Goal: Task Accomplishment & Management: Complete application form

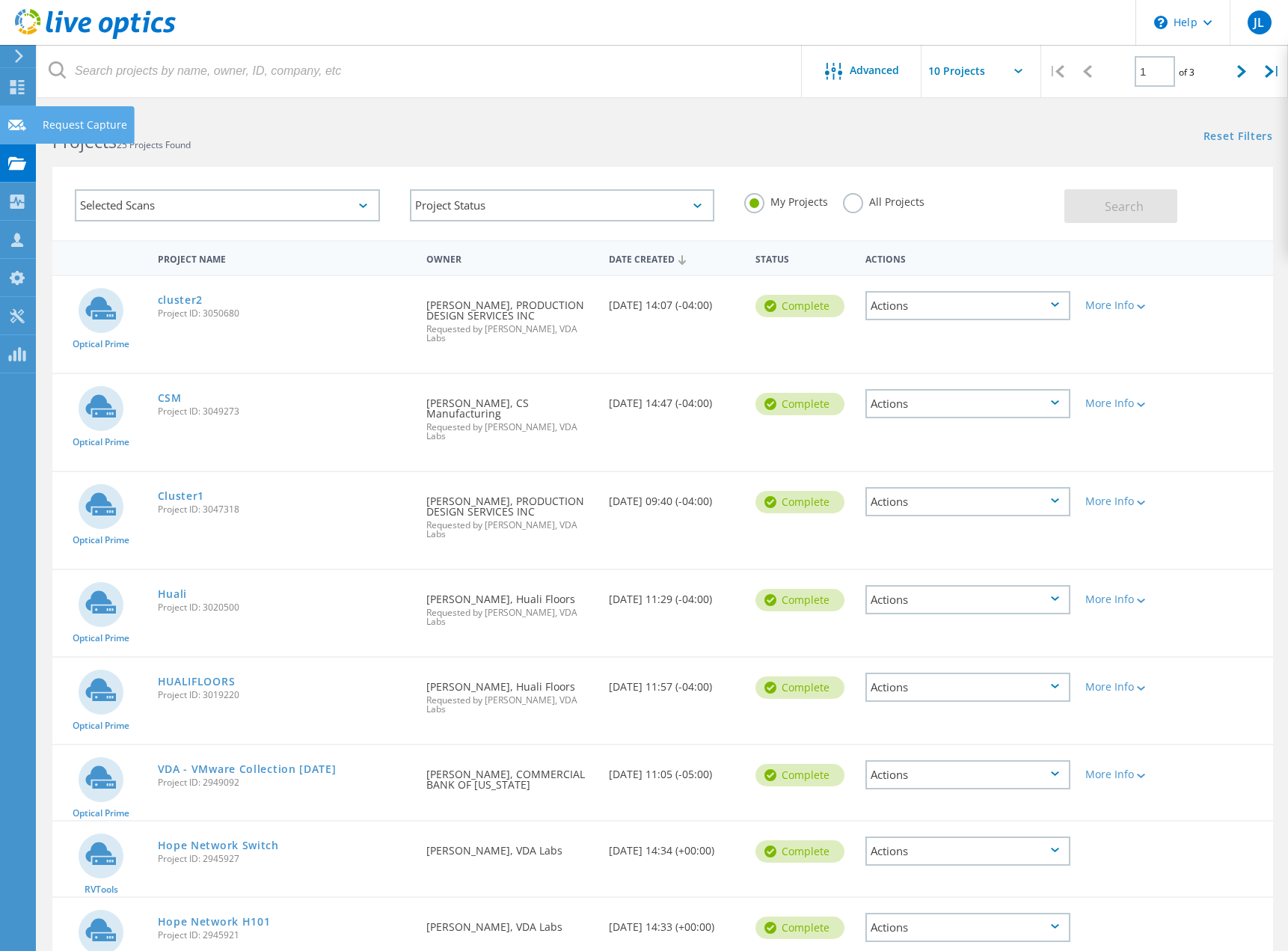
click at [12, 125] on icon at bounding box center [17, 125] width 18 height 14
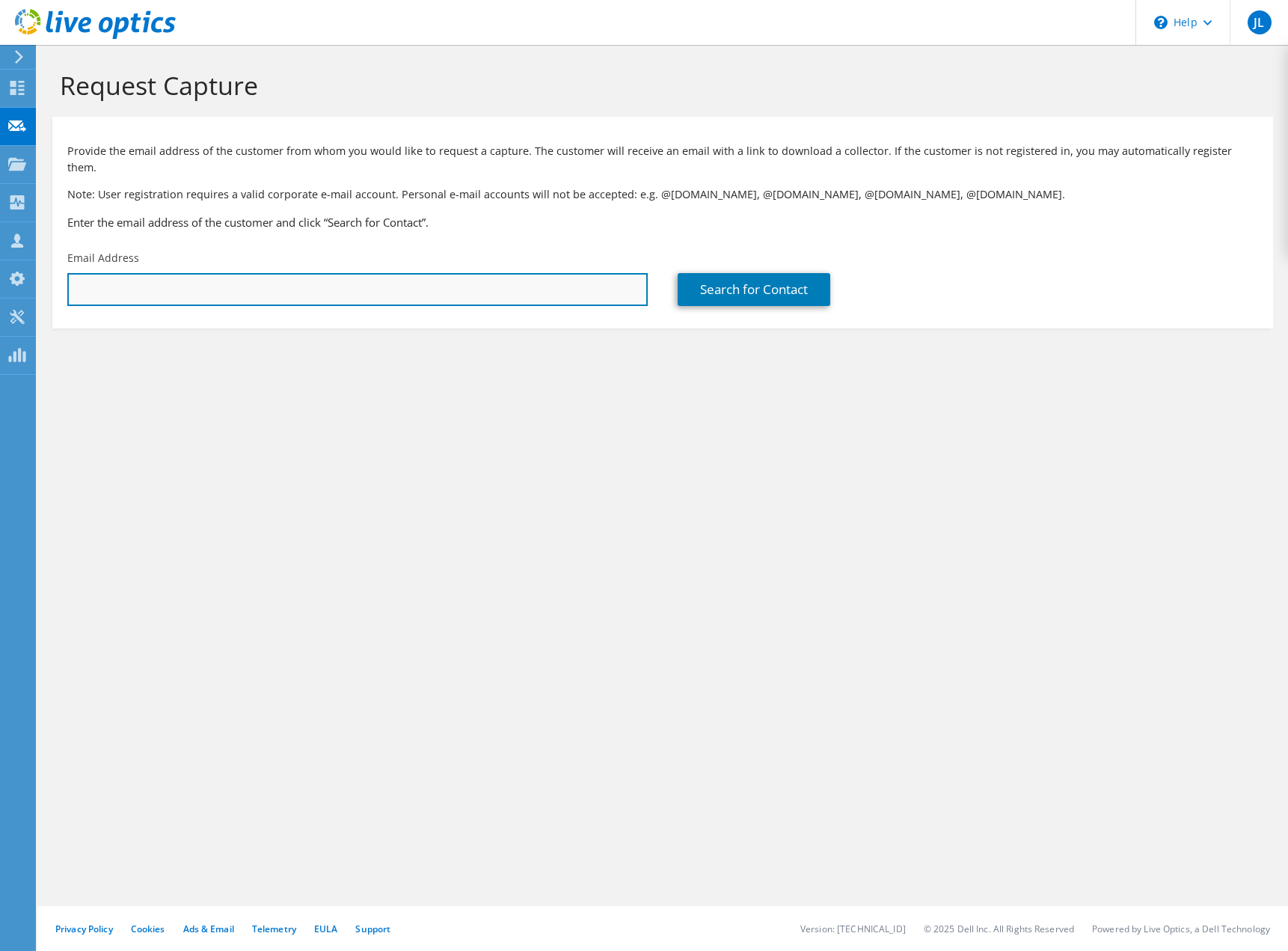
click at [299, 273] on input "text" at bounding box center [358, 289] width 581 height 33
paste input "jschaefer@avci.net"
type input "jschaefer@avci.net"
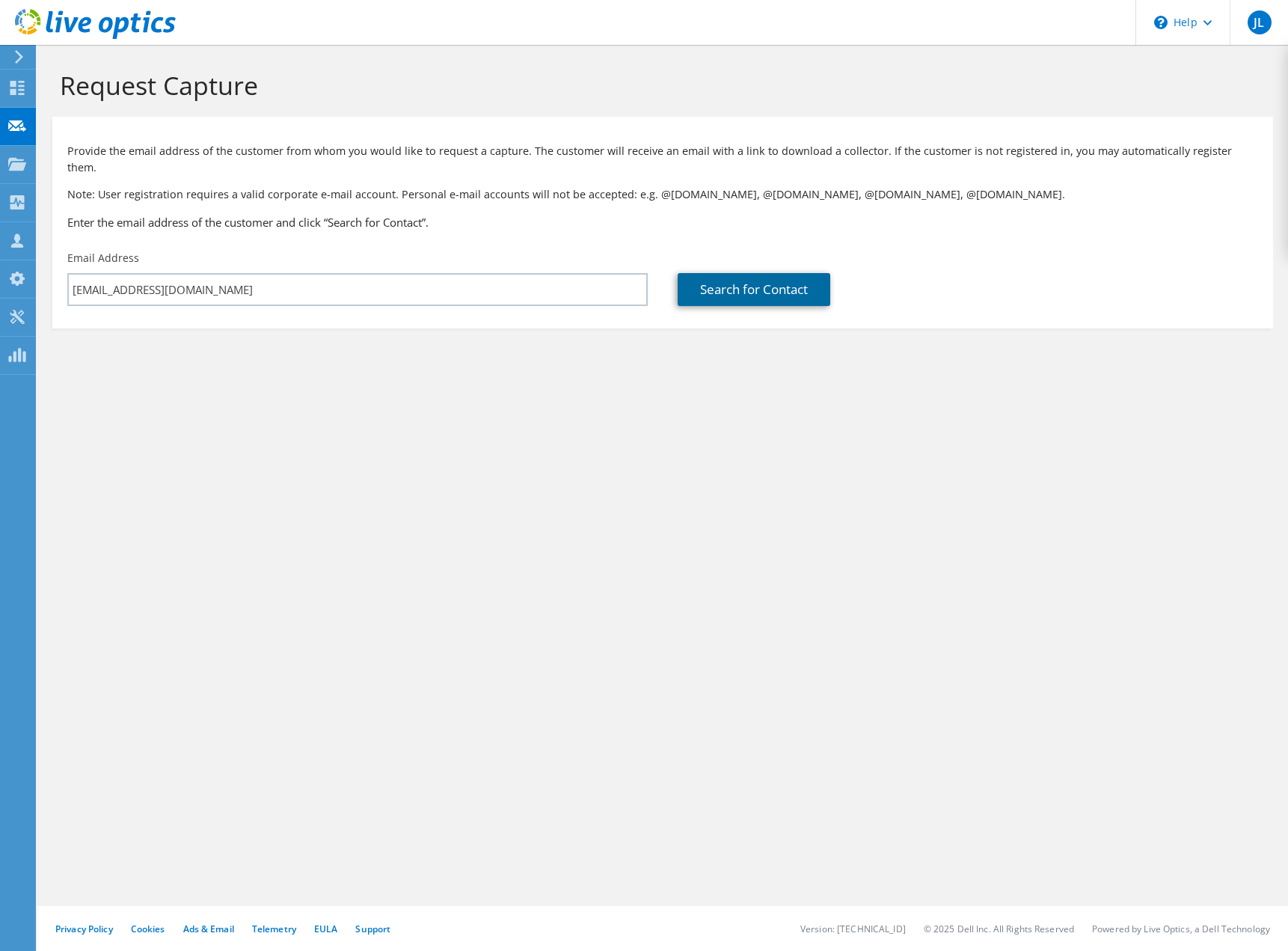
click at [787, 273] on link "Search for Contact" at bounding box center [754, 289] width 153 height 33
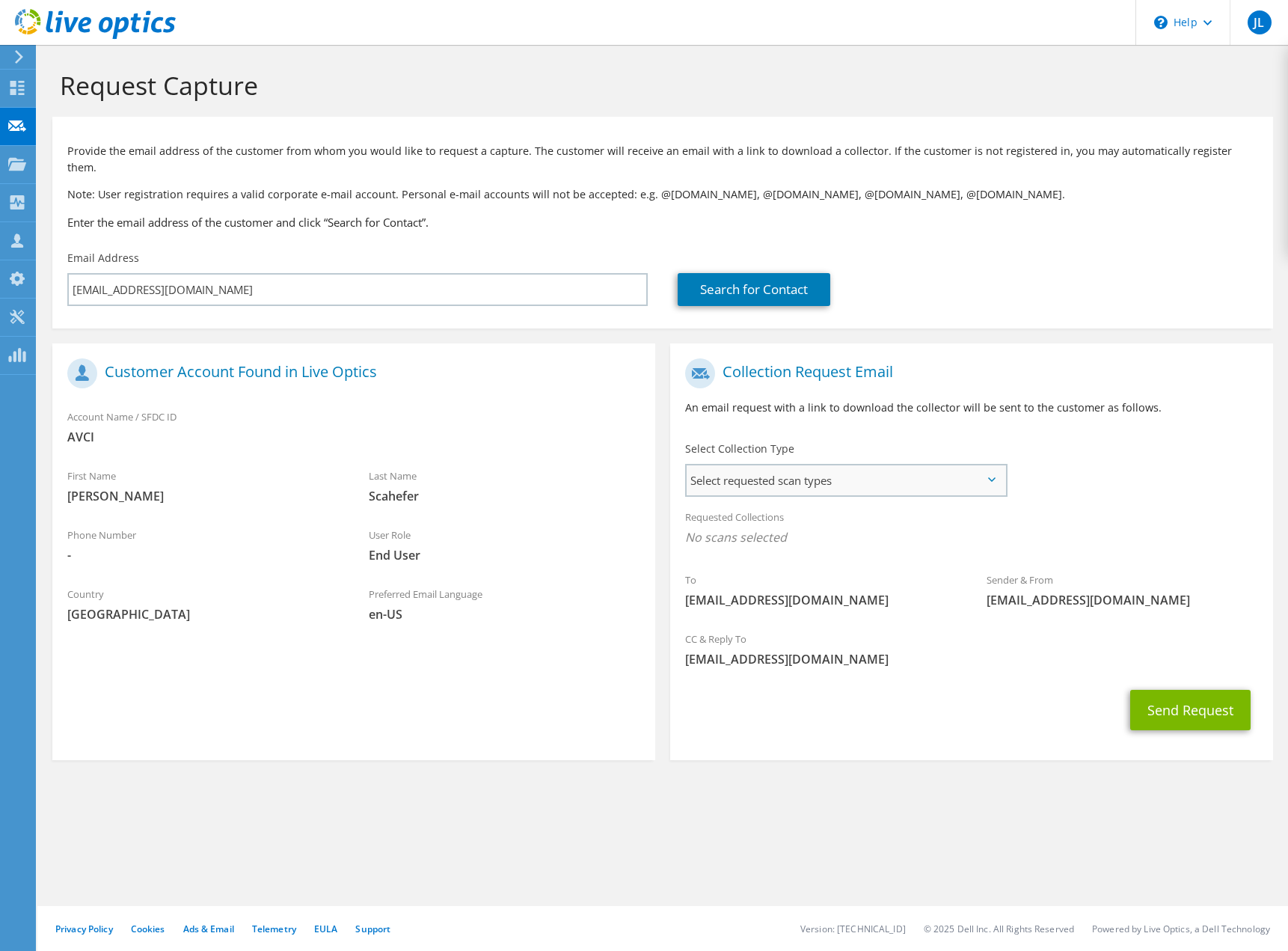
click at [796, 466] on span "Select requested scan types" at bounding box center [846, 480] width 319 height 30
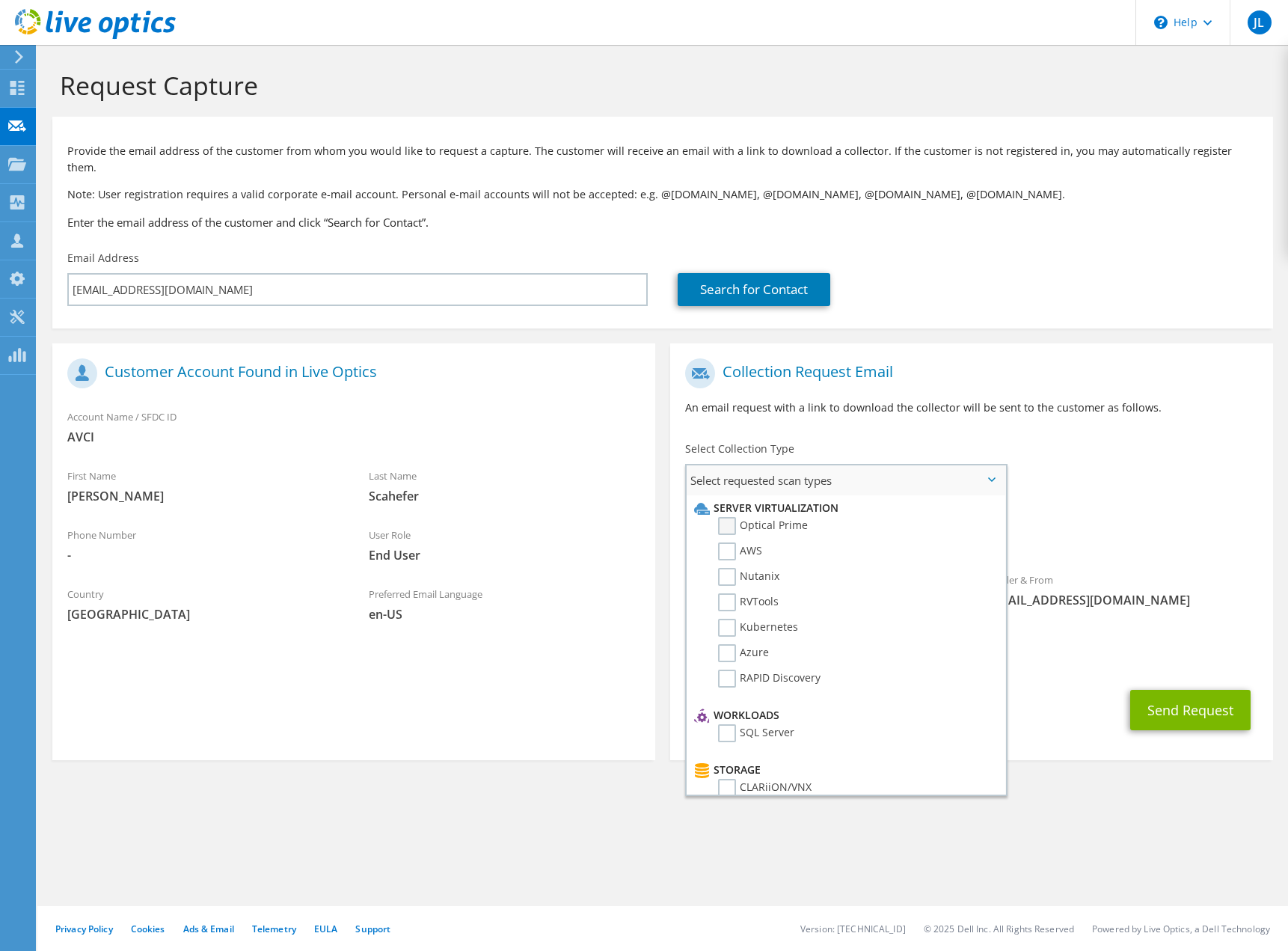
click at [724, 517] on label "Optical Prime" at bounding box center [763, 525] width 90 height 18
click at [0, 0] on input "Optical Prime" at bounding box center [0, 0] width 0 height 0
click at [946, 399] on p "An email request with a link to download the collector will be sent to the cust…" at bounding box center [971, 407] width 573 height 16
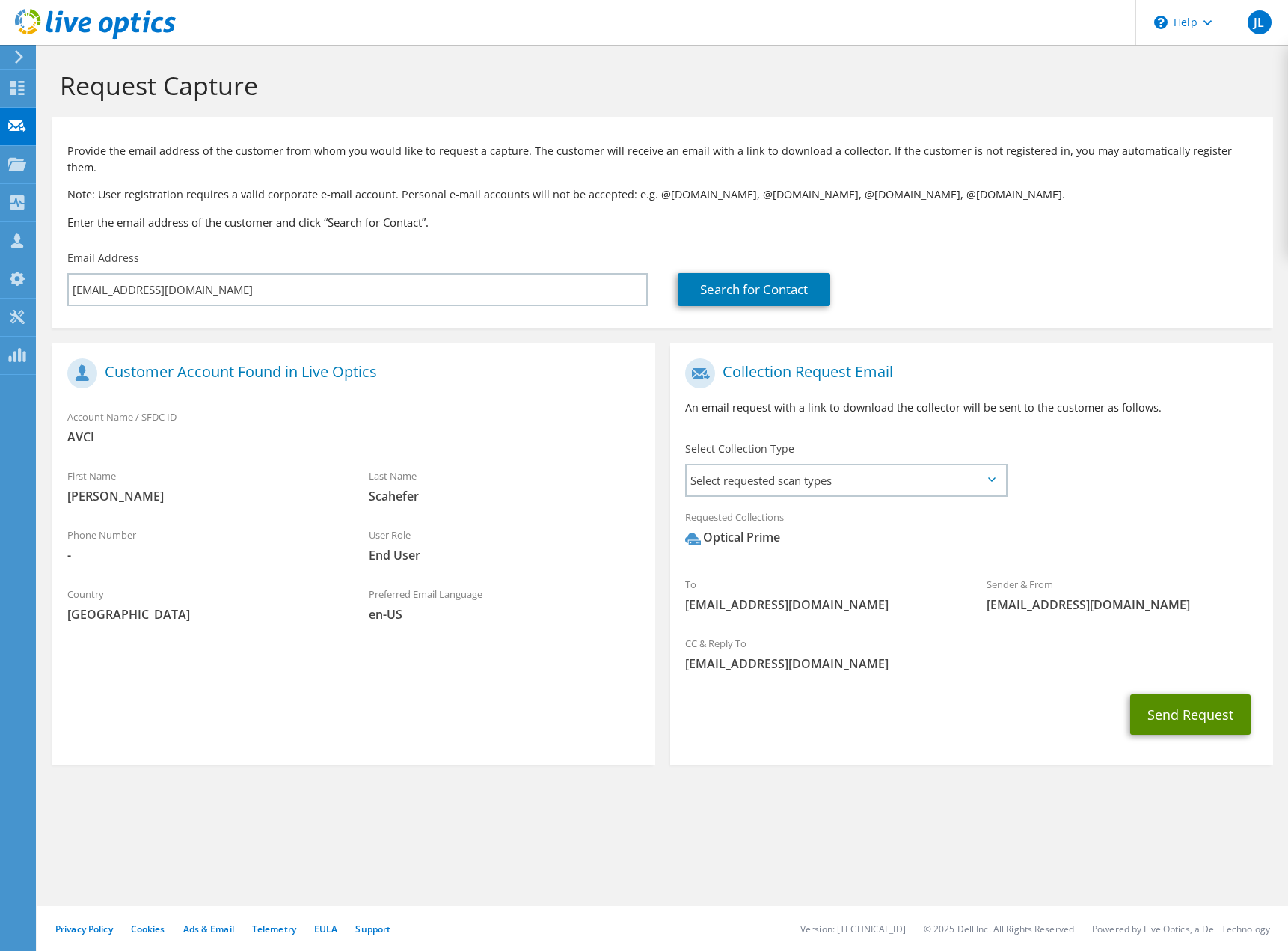
click at [1158, 707] on button "Send Request" at bounding box center [1190, 714] width 120 height 41
